Goal: Task Accomplishment & Management: Manage account settings

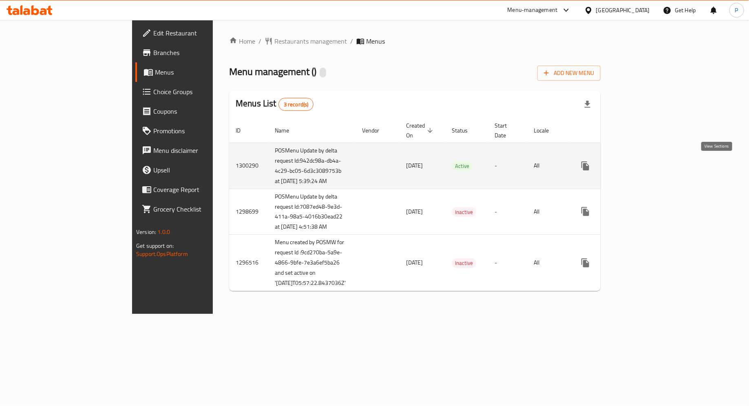
click at [649, 161] on icon "enhanced table" at bounding box center [644, 166] width 10 height 10
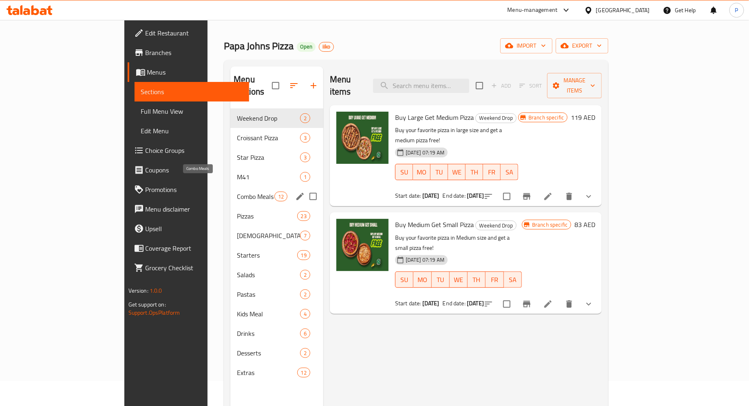
scroll to position [28, 0]
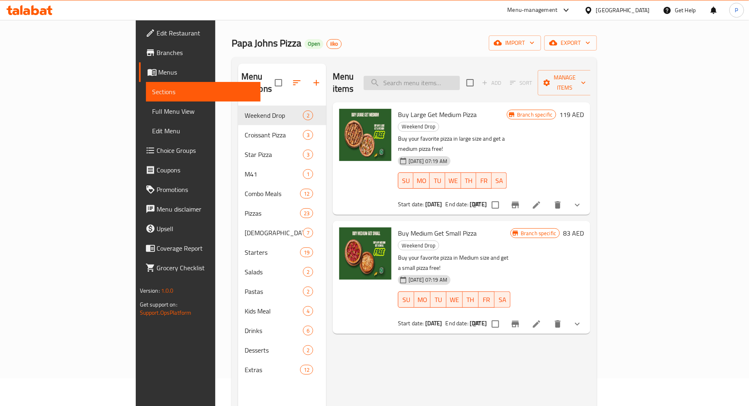
click at [442, 76] on input "search" at bounding box center [411, 83] width 96 height 14
type input "buy"
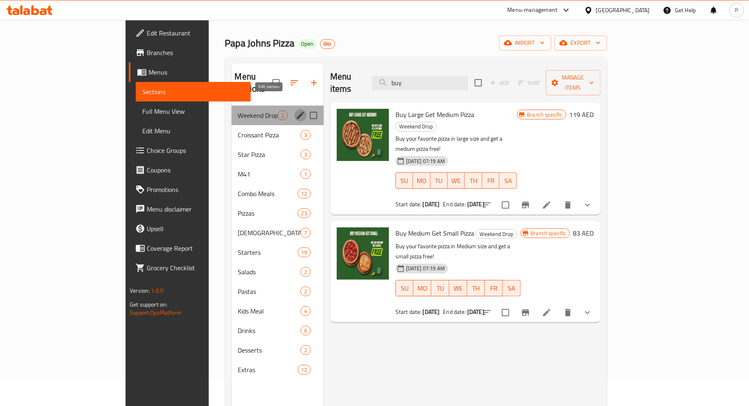
click at [297, 112] on icon "edit" at bounding box center [300, 115] width 7 height 7
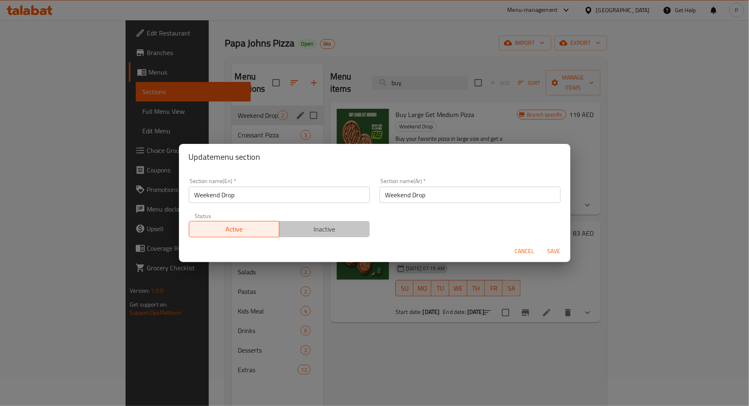
click at [322, 230] on span "Inactive" at bounding box center [324, 229] width 84 height 12
click at [553, 250] on span "Save" at bounding box center [554, 251] width 20 height 10
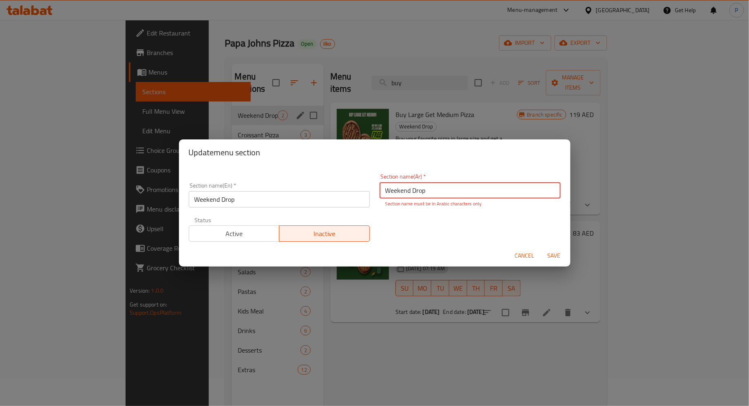
click at [551, 258] on span "Save" at bounding box center [554, 256] width 20 height 10
click at [527, 256] on span "Cancel" at bounding box center [525, 256] width 20 height 10
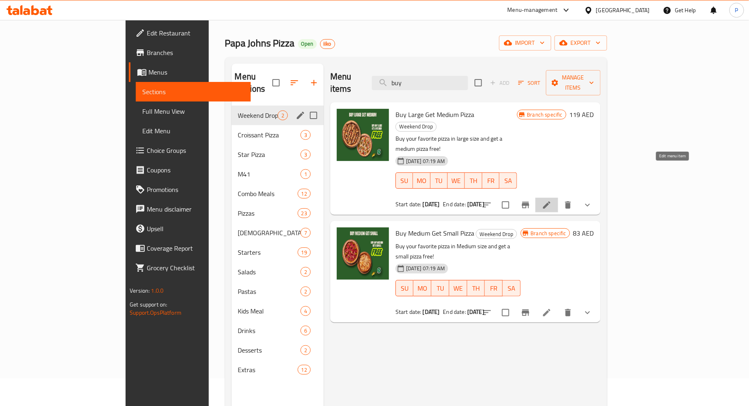
click at [551, 200] on icon at bounding box center [547, 205] width 10 height 10
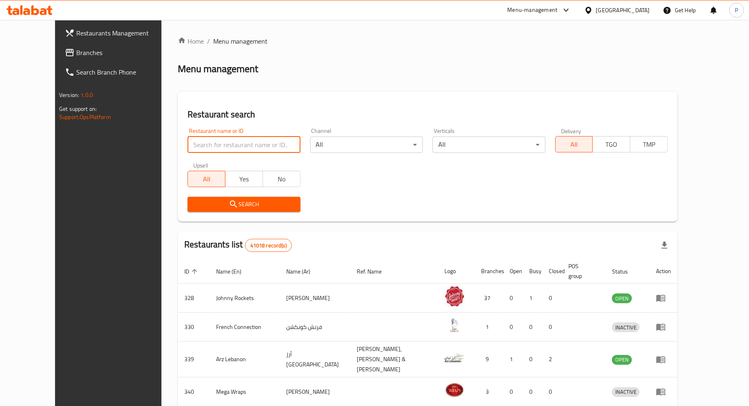
click at [218, 145] on input "search" at bounding box center [243, 145] width 112 height 16
paste input "12802"
type input "12802"
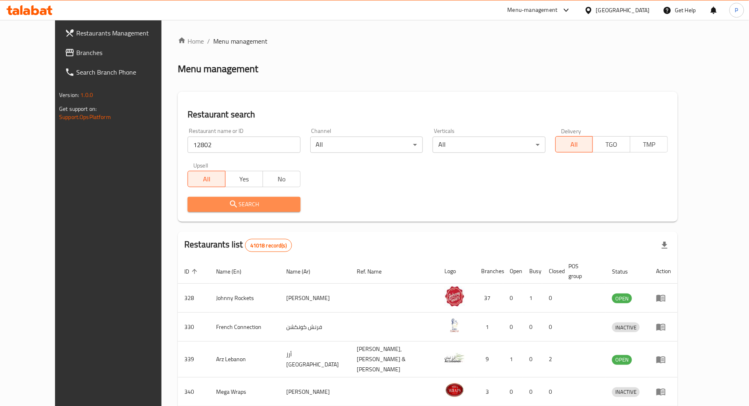
click at [252, 206] on span "Search" at bounding box center [243, 204] width 99 height 10
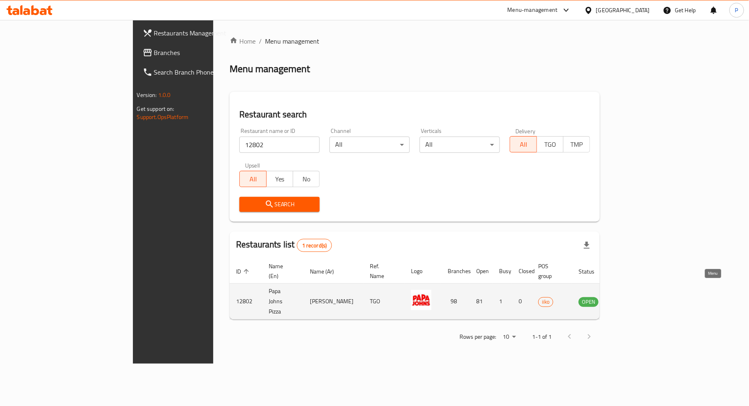
click at [629, 300] on icon "enhanced table" at bounding box center [627, 301] width 3 height 3
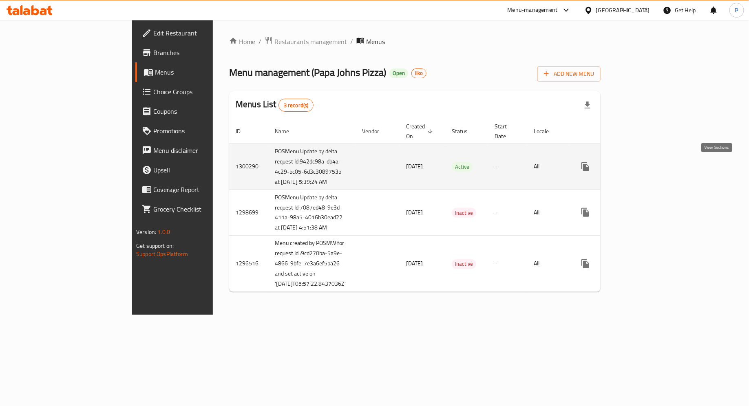
click at [649, 170] on icon "enhanced table" at bounding box center [644, 167] width 10 height 10
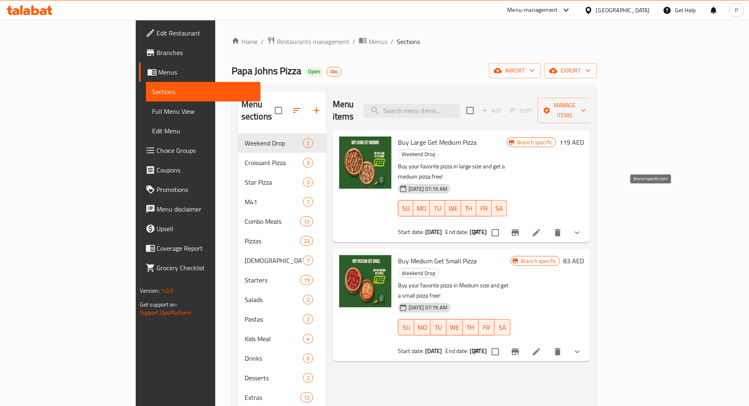
click at [520, 228] on icon "Branch-specific-item" at bounding box center [515, 233] width 10 height 10
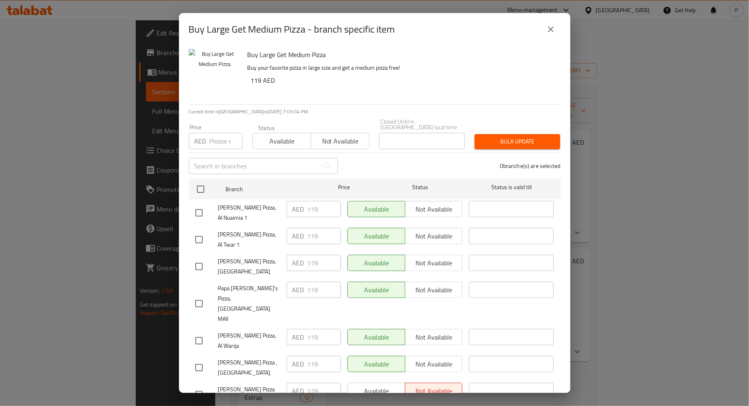
click at [554, 31] on icon "close" at bounding box center [551, 29] width 10 height 10
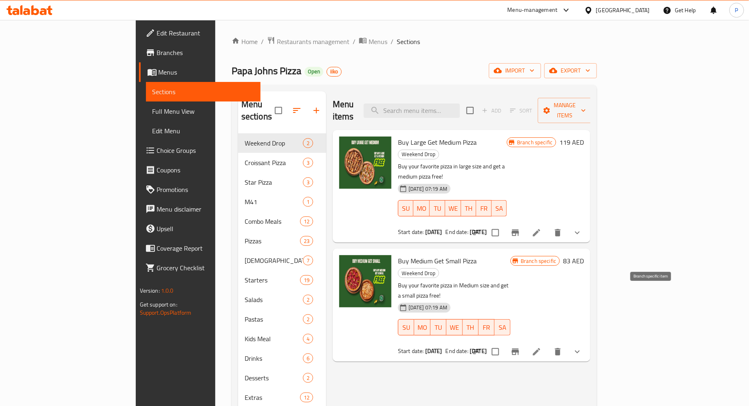
click at [520, 347] on icon "Branch-specific-item" at bounding box center [515, 352] width 10 height 10
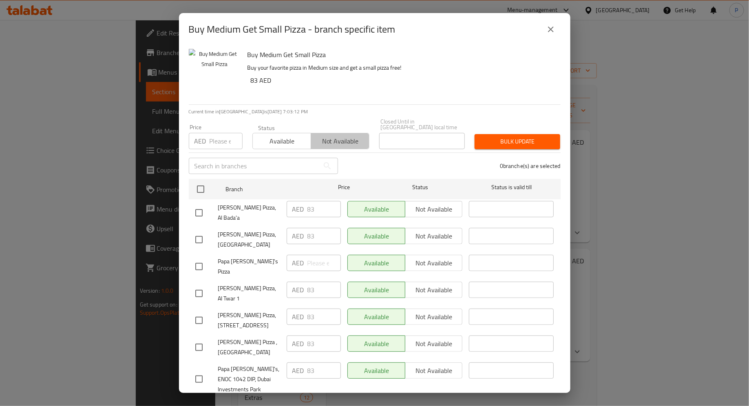
click at [345, 145] on span "Not available" at bounding box center [340, 141] width 52 height 12
click at [549, 30] on icon "close" at bounding box center [551, 29] width 6 height 6
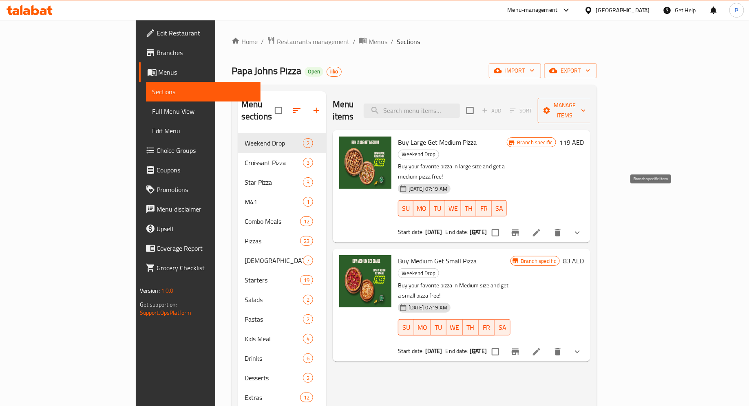
click at [519, 229] on icon "Branch-specific-item" at bounding box center [514, 232] width 7 height 7
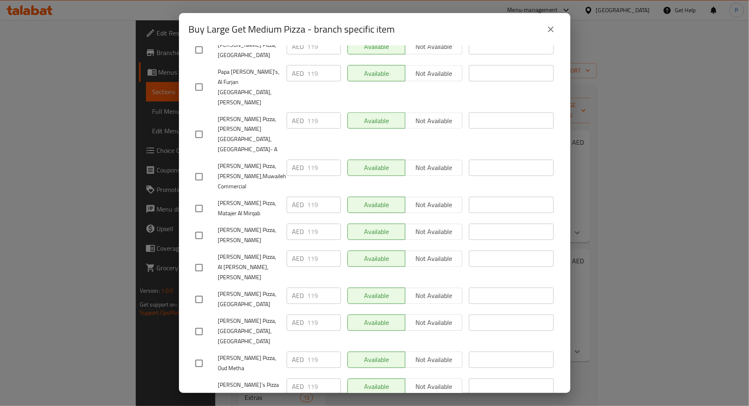
scroll to position [623, 0]
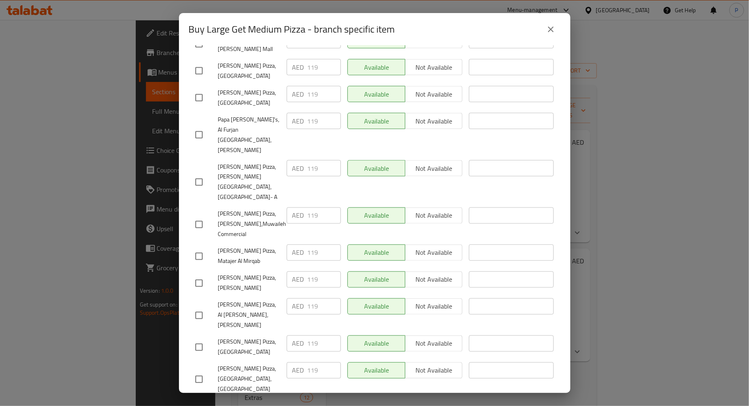
click at [549, 28] on icon "close" at bounding box center [551, 29] width 6 height 6
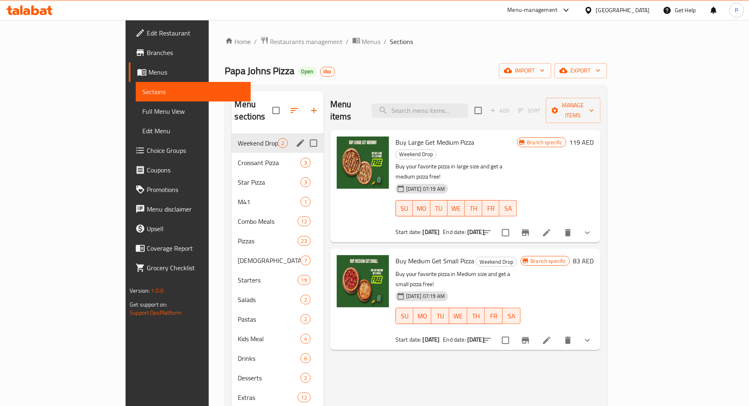
click at [297, 139] on icon "edit" at bounding box center [300, 142] width 7 height 7
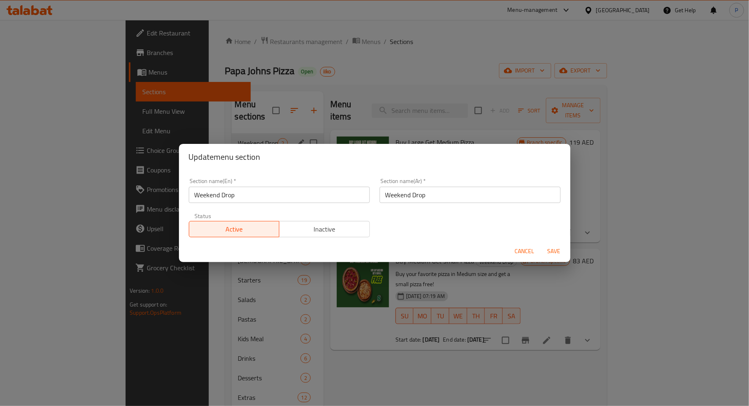
click at [327, 231] on span "Inactive" at bounding box center [324, 229] width 84 height 12
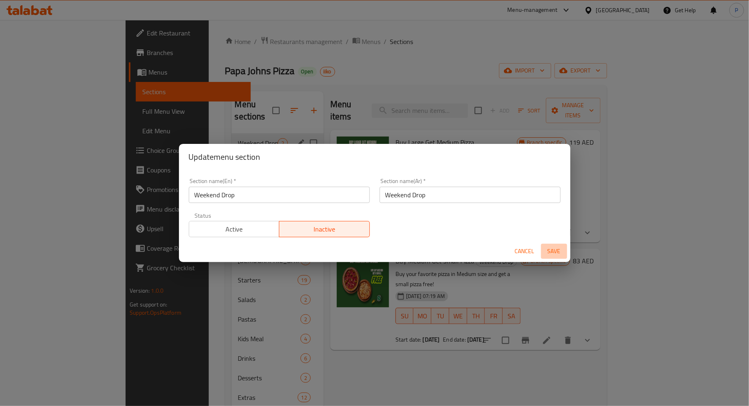
click at [555, 250] on span "Save" at bounding box center [554, 251] width 20 height 10
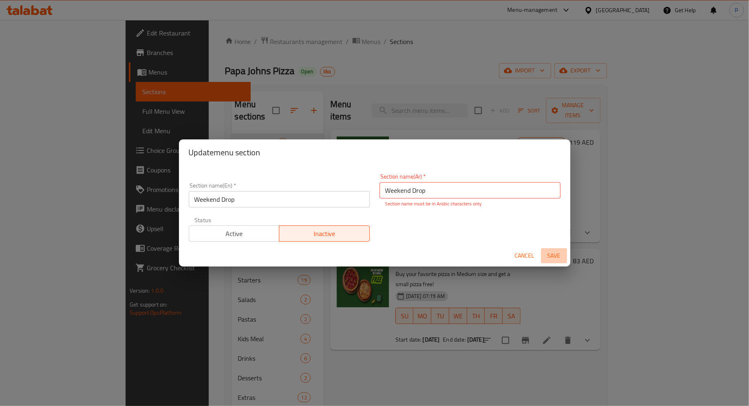
click at [555, 251] on span "Save" at bounding box center [554, 256] width 20 height 10
click at [550, 254] on span "Save" at bounding box center [554, 256] width 20 height 10
type input "Weekend Drop"
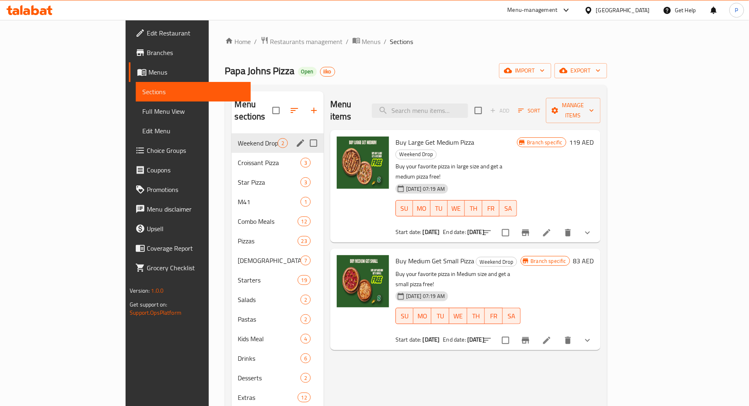
click at [297, 139] on icon "edit" at bounding box center [300, 142] width 7 height 7
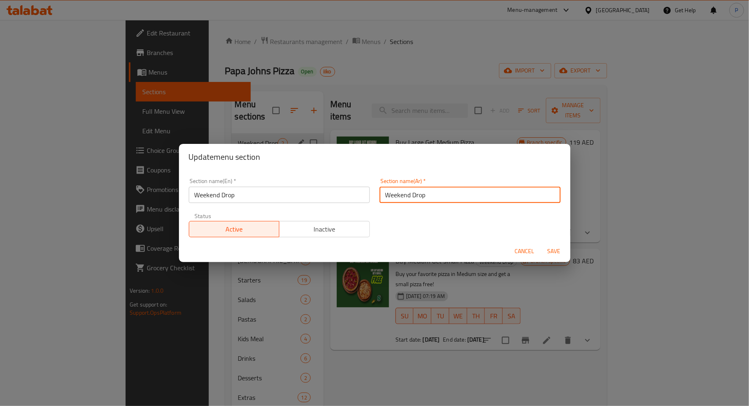
click at [427, 197] on input "Weekend Drop" at bounding box center [469, 195] width 181 height 16
paste input "إسقاط عطلة نهاية الأسبوع"
type input "إسقاط عطلة نهاية الأسبوع"
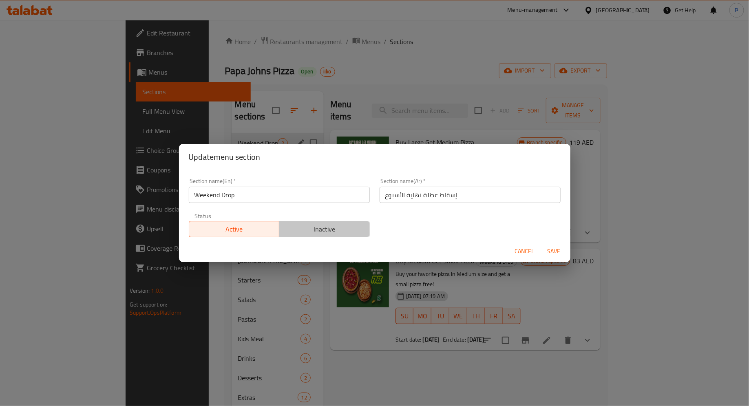
click at [324, 232] on span "Inactive" at bounding box center [324, 229] width 84 height 12
click at [550, 251] on span "Save" at bounding box center [554, 251] width 20 height 10
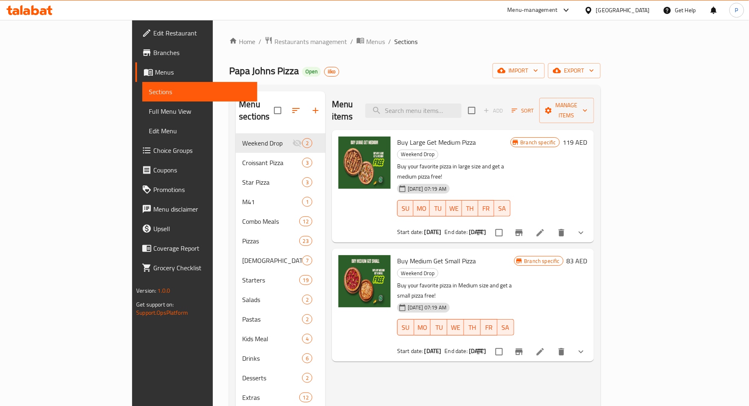
click at [44, 9] on icon at bounding box center [43, 11] width 7 height 7
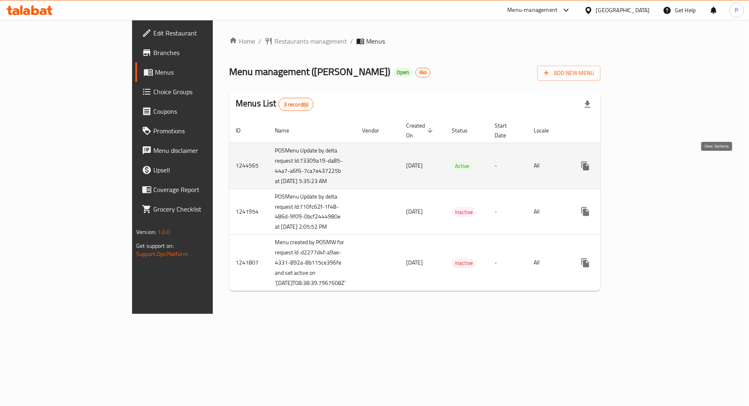
click at [649, 167] on icon "enhanced table" at bounding box center [644, 166] width 10 height 10
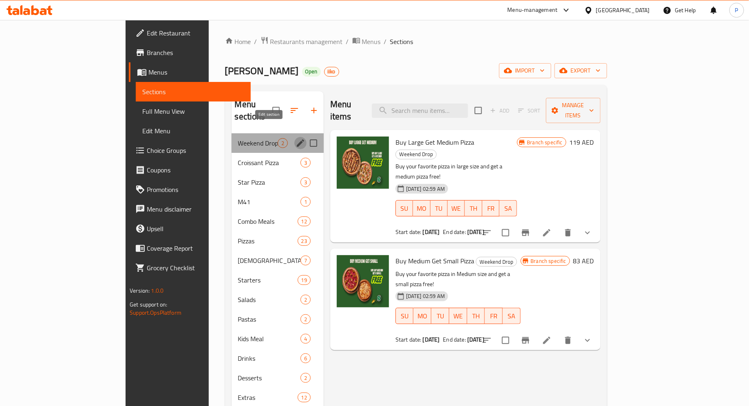
click at [295, 138] on icon "edit" at bounding box center [300, 143] width 10 height 10
click at [297, 139] on icon "edit" at bounding box center [300, 142] width 7 height 7
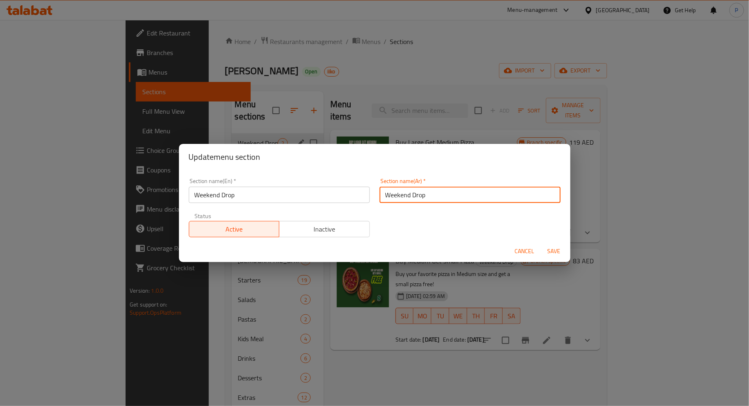
click at [432, 196] on input "Weekend Drop" at bounding box center [469, 195] width 181 height 16
paste input "إسقاط عطلة نهاية الأسبوع"
type input "إسقاط عطلة نهاية الأسبوع"
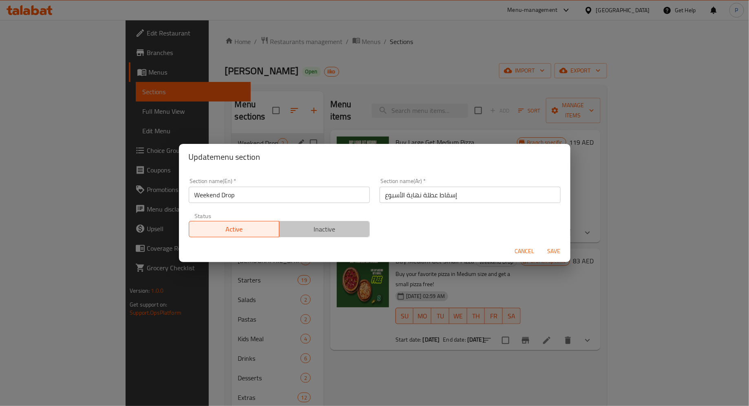
click at [335, 229] on span "Inactive" at bounding box center [324, 229] width 84 height 12
click at [559, 251] on span "Save" at bounding box center [554, 251] width 20 height 10
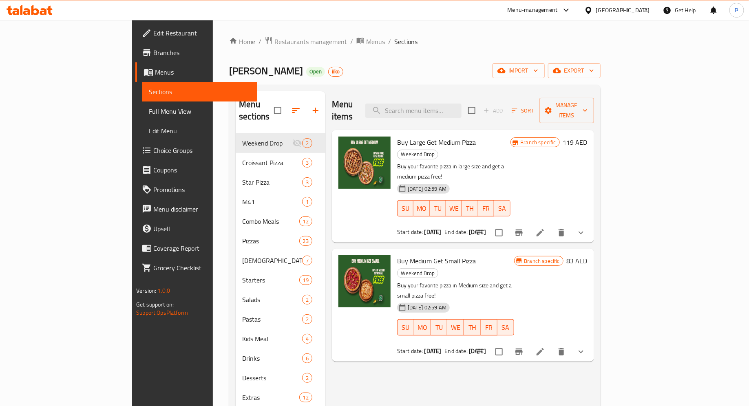
click at [377, 63] on div "Papa Johns Open iiko import export" at bounding box center [414, 70] width 371 height 15
